Goal: Check status: Check status

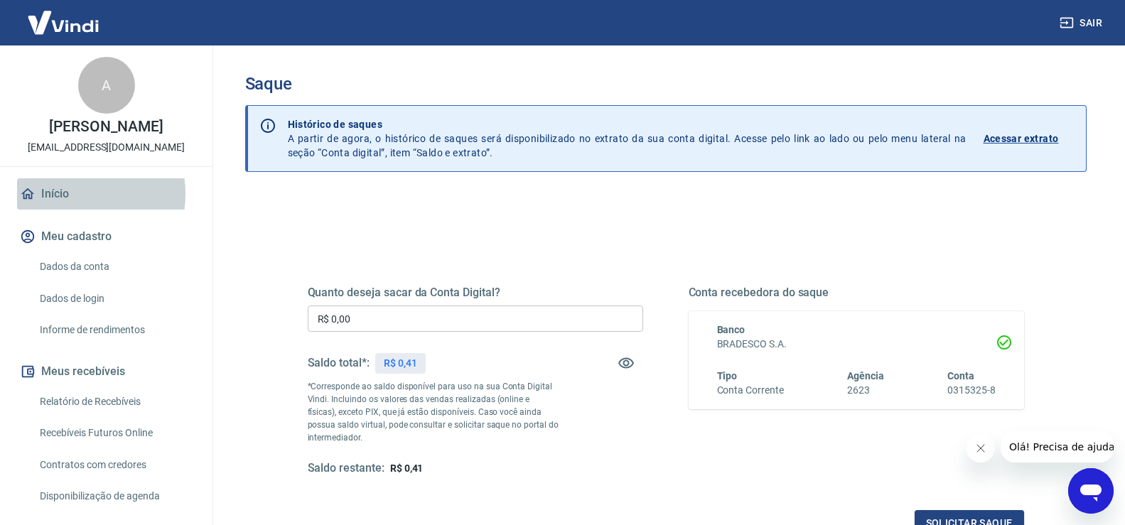
click at [73, 194] on link "Início" at bounding box center [106, 193] width 178 height 31
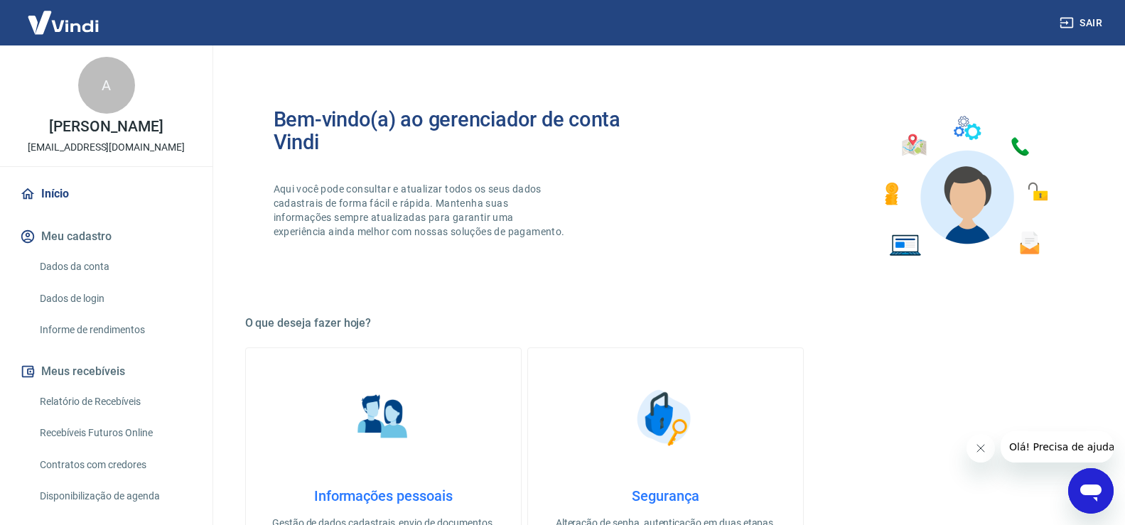
click at [64, 23] on img at bounding box center [63, 22] width 92 height 43
click at [56, 193] on link "Início" at bounding box center [106, 193] width 178 height 31
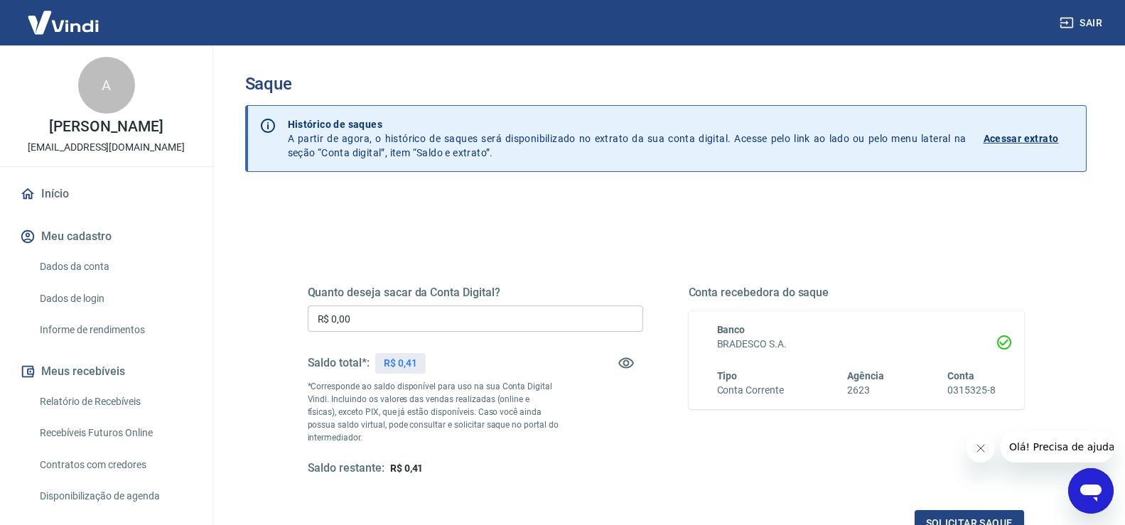
click at [1015, 140] on p "Acessar extrato" at bounding box center [1020, 138] width 75 height 14
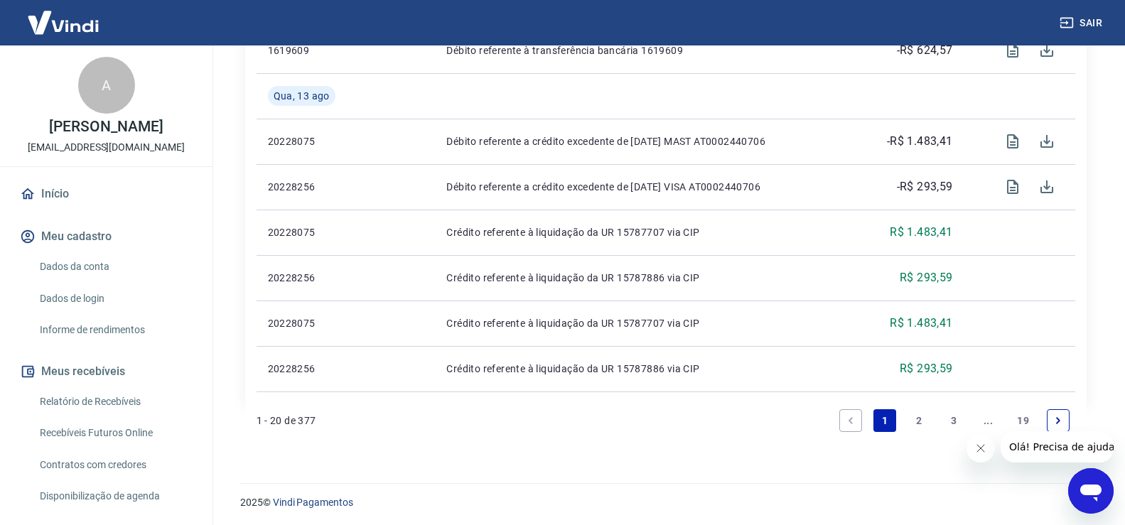
scroll to position [1236, 0]
click at [926, 422] on link "2" at bounding box center [919, 418] width 23 height 23
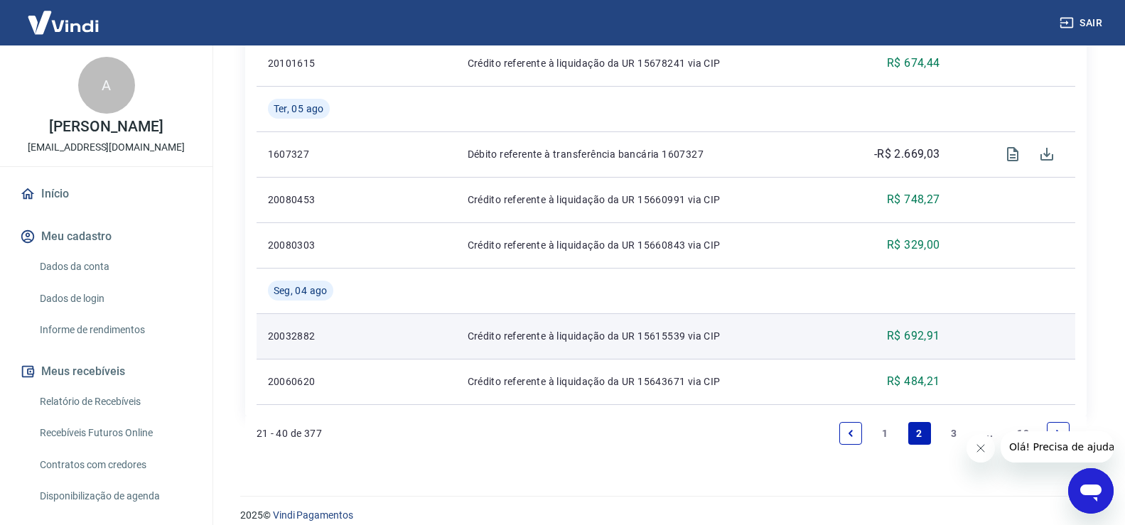
scroll to position [1326, 0]
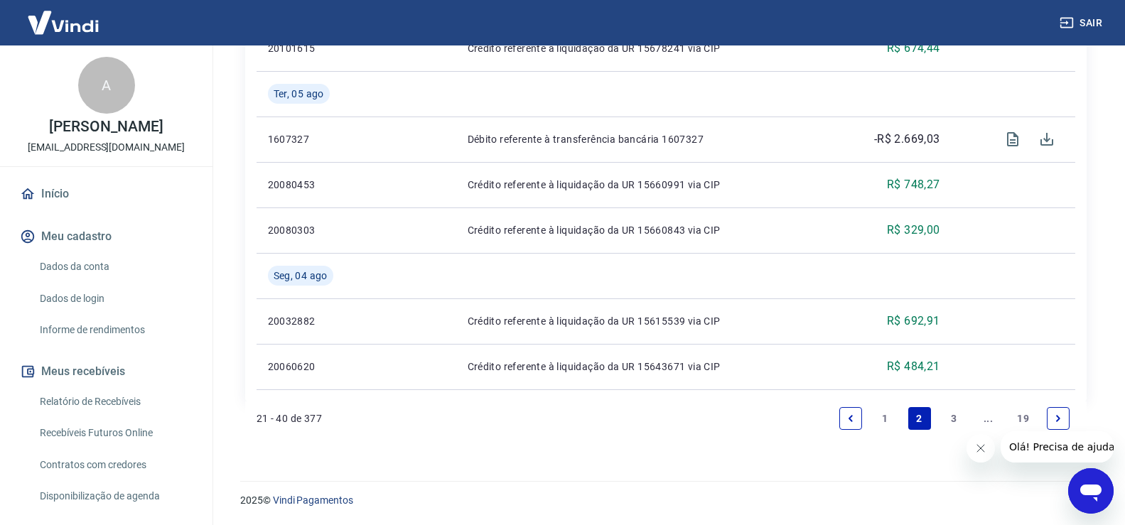
click at [956, 415] on link "3" at bounding box center [953, 418] width 23 height 23
